Goal: Transaction & Acquisition: Purchase product/service

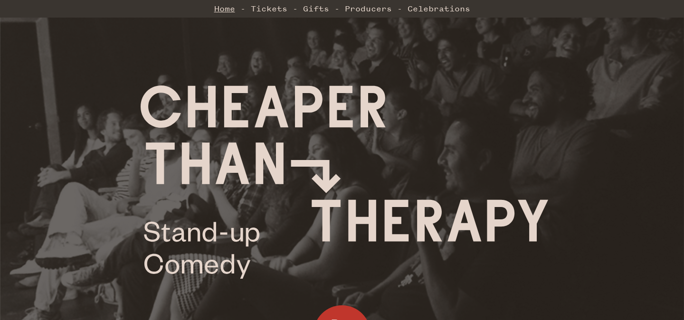
click at [222, 12] on link "Home" at bounding box center [224, 8] width 21 height 19
click at [277, 12] on link "Tickets" at bounding box center [269, 8] width 37 height 19
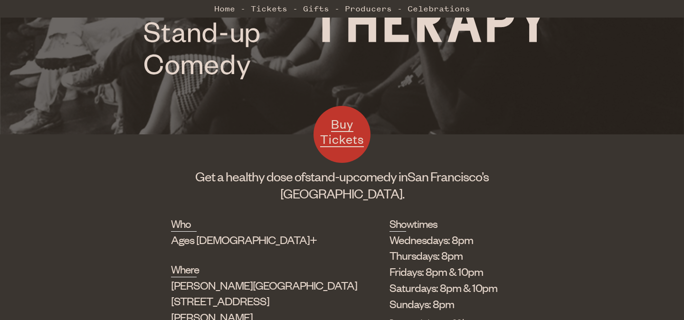
scroll to position [197, 0]
